Goal: Information Seeking & Learning: Learn about a topic

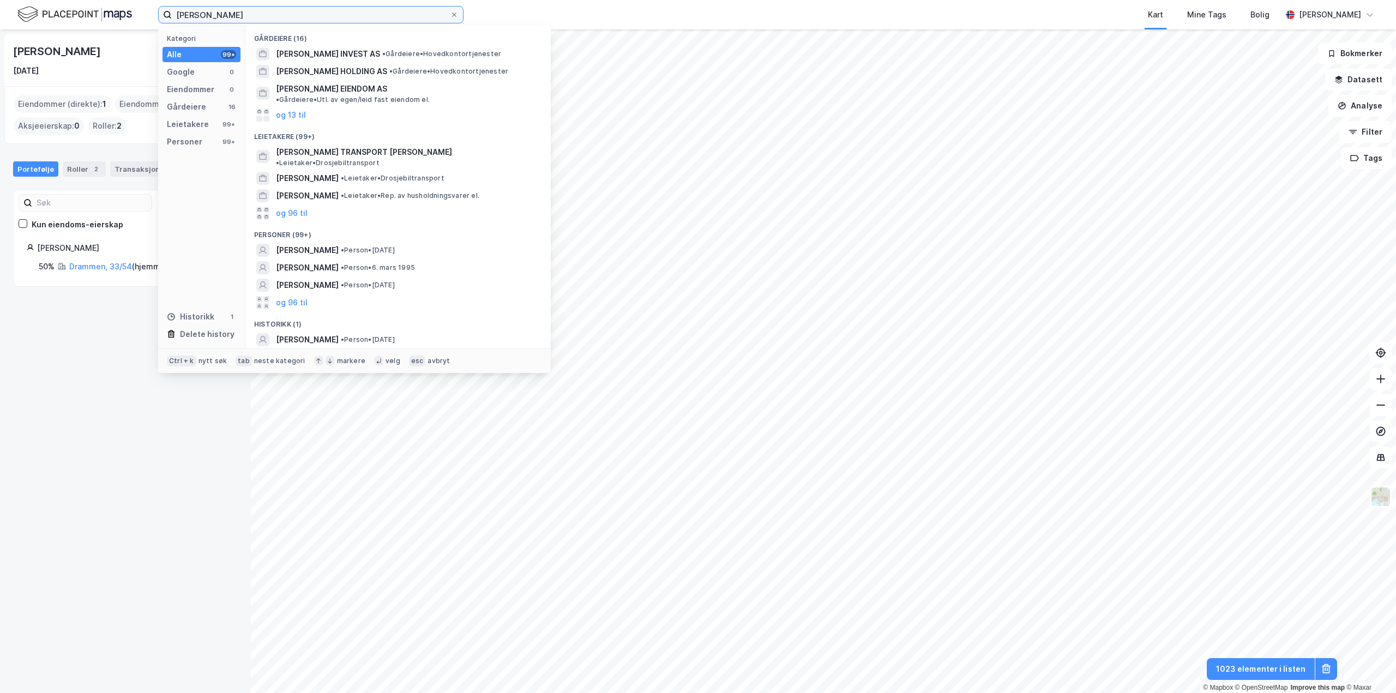
drag, startPoint x: 284, startPoint y: 10, endPoint x: 0, endPoint y: 20, distance: 283.8
click at [0, 20] on div "Humayun Azizi Kategori Alle 99+ Google 0 Eiendommer 0 Gårdeiere 16 Leietakere 9…" at bounding box center [698, 14] width 1396 height 29
paste input
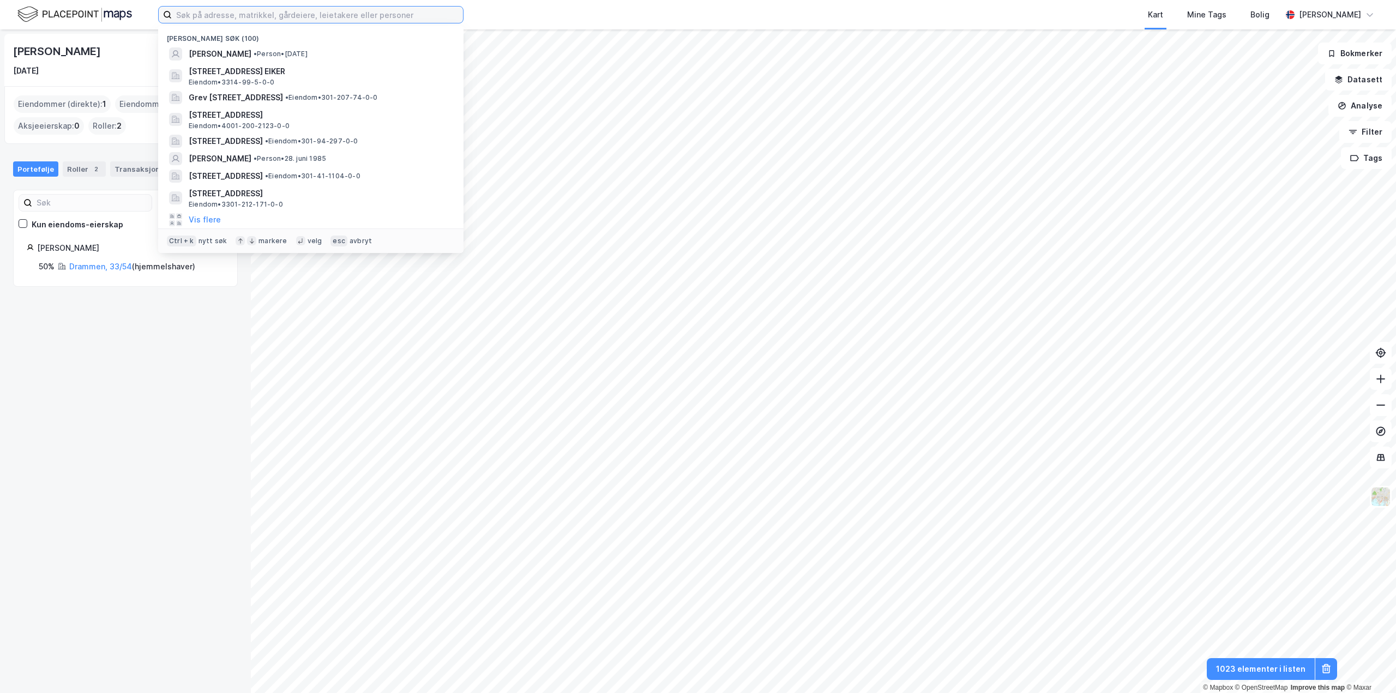
click at [344, 13] on input at bounding box center [317, 15] width 291 height 16
paste input
paste input "[STREET_ADDRESS]"
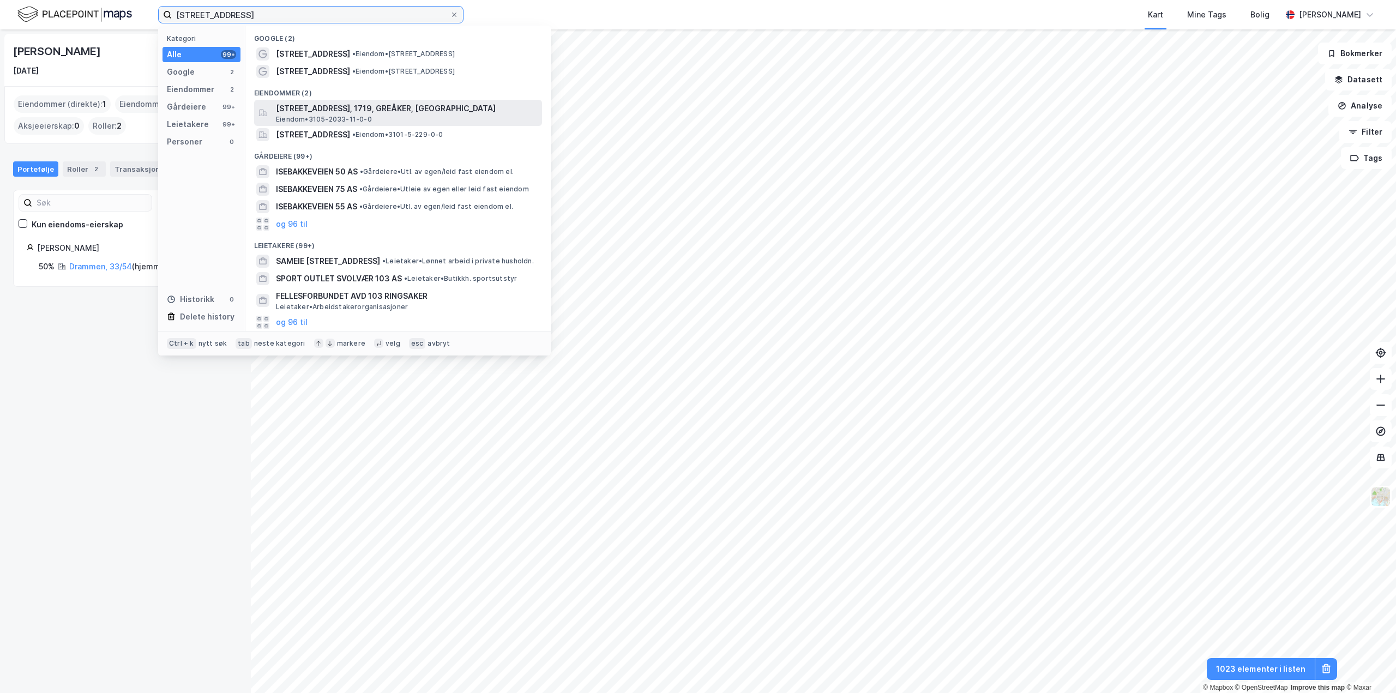
type input "[STREET_ADDRESS]"
click at [325, 106] on span "Isebakkeveien 103, 1719, GREÅKER, SARPSBORG" at bounding box center [407, 108] width 262 height 13
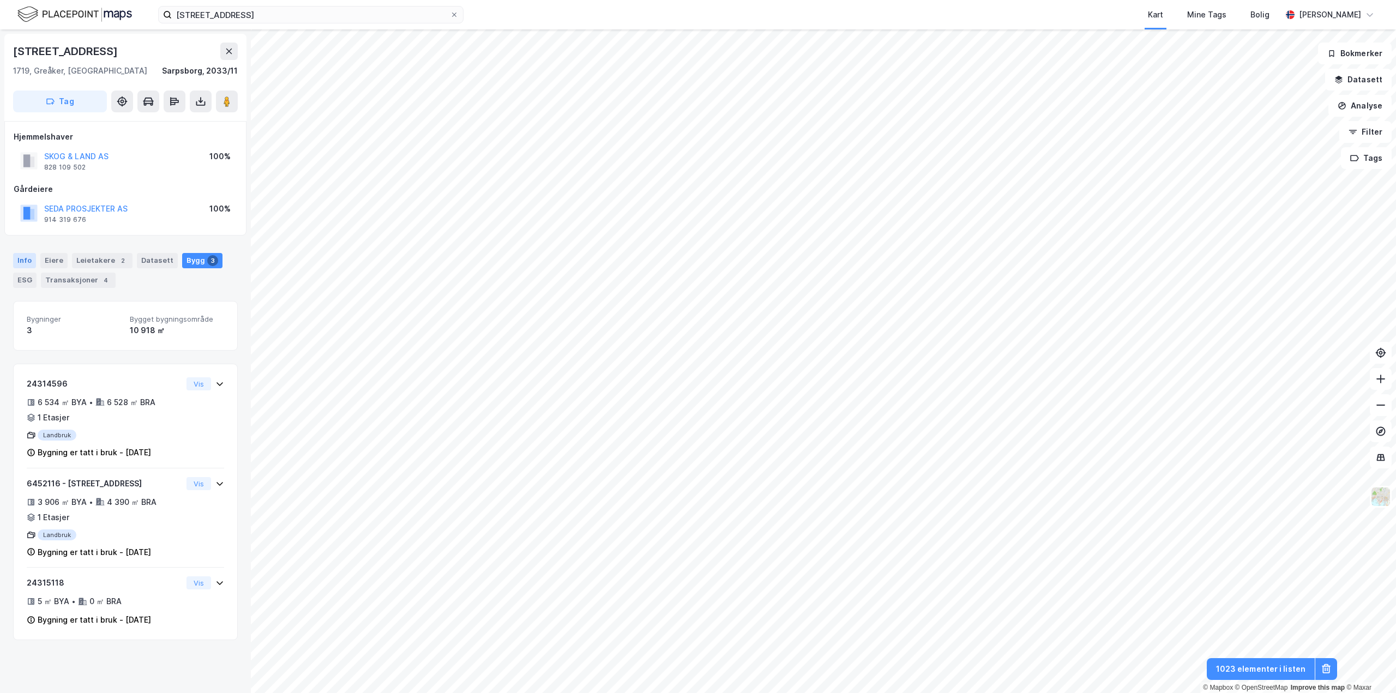
click at [19, 261] on div "Info" at bounding box center [24, 260] width 23 height 15
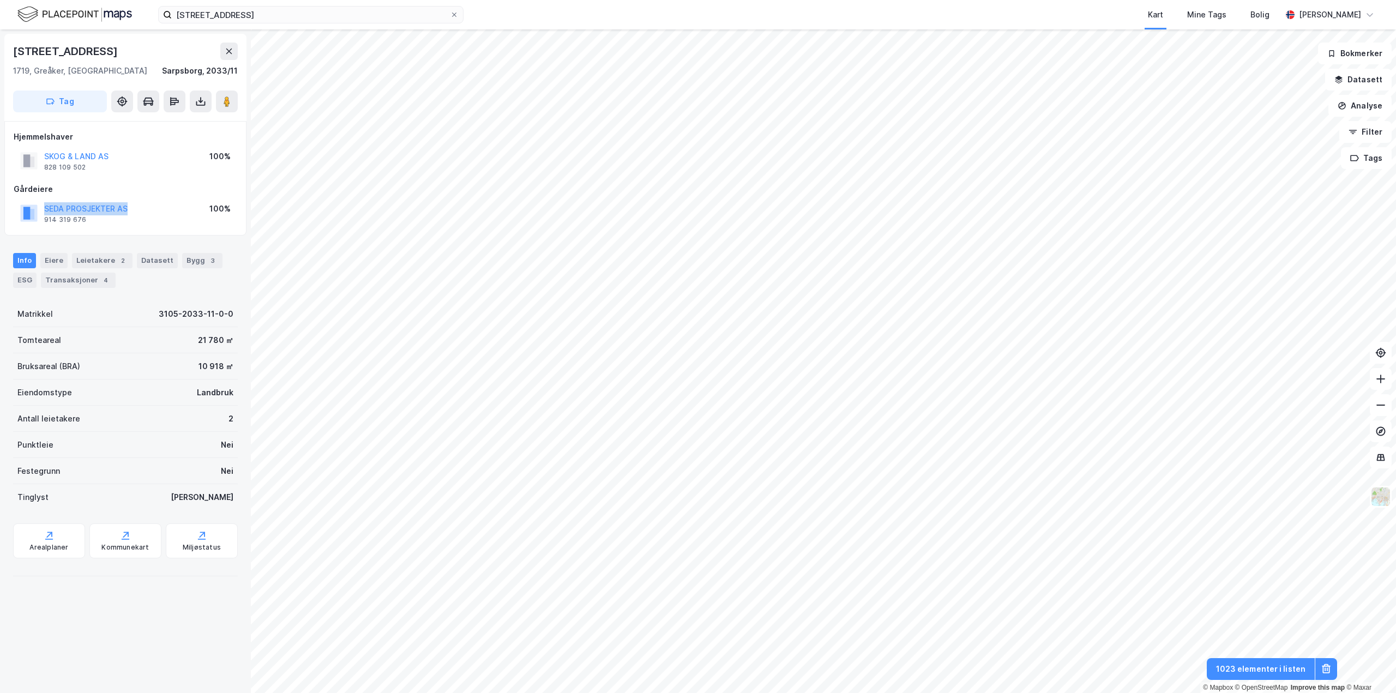
drag, startPoint x: 119, startPoint y: 206, endPoint x: 44, endPoint y: 215, distance: 76.4
click at [44, 215] on div "SEDA PROSJEKTER AS 914 319 676 100%" at bounding box center [126, 213] width 224 height 26
copy button "SEDA PROSJEKTER AS"
